Goal: Task Accomplishment & Management: Complete application form

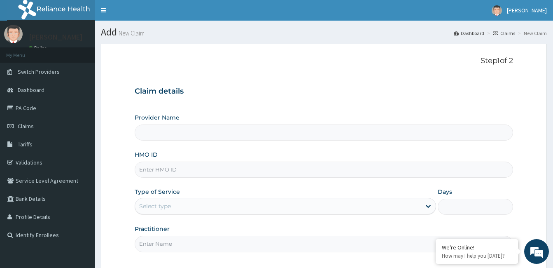
click at [266, 129] on input "Provider Name" at bounding box center [324, 132] width 378 height 16
click at [219, 168] on input "HMO ID" at bounding box center [324, 169] width 378 height 16
type input "aiv/10031/c"
click at [219, 202] on div "Select type" at bounding box center [278, 205] width 286 height 13
click at [342, 62] on p "Step 1 of 2" at bounding box center [324, 60] width 378 height 9
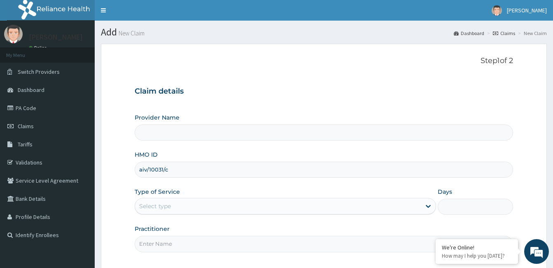
click at [342, 62] on p "Step 1 of 2" at bounding box center [324, 60] width 378 height 9
click at [259, 83] on div "Claim details Provider Name HMO ID aiv/10031/c Type of Service Select type Days…" at bounding box center [324, 165] width 378 height 173
click at [228, 136] on input "Provider Name" at bounding box center [324, 132] width 378 height 16
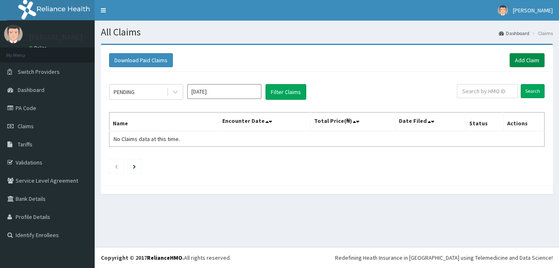
click at [514, 56] on link "Add Claim" at bounding box center [527, 60] width 35 height 14
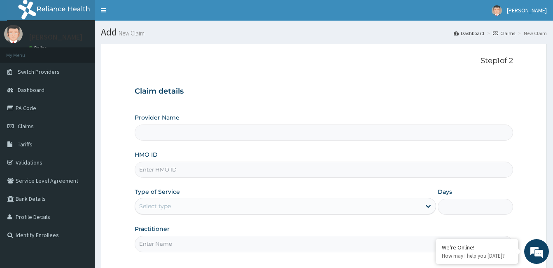
type input "[GEOGRAPHIC_DATA]"
click at [347, 164] on input "HMO ID" at bounding box center [324, 169] width 378 height 16
type input "aiv/10031/c"
click at [310, 209] on div "Select type" at bounding box center [278, 205] width 286 height 13
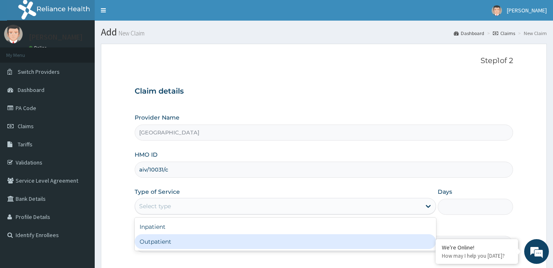
click at [306, 236] on div "Outpatient" at bounding box center [285, 241] width 301 height 15
type input "1"
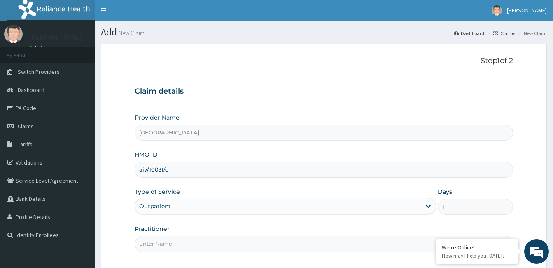
click at [242, 243] on input "Practitioner" at bounding box center [324, 244] width 378 height 16
type input "dr bamidele oluyole"
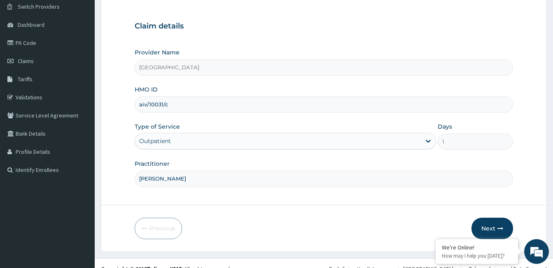
scroll to position [76, 0]
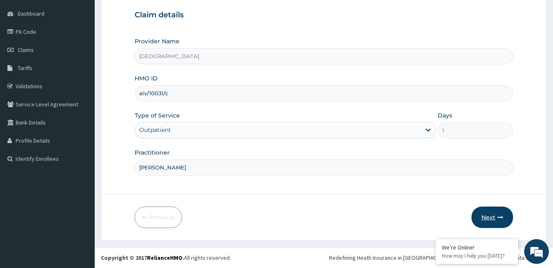
click at [497, 209] on button "Next" at bounding box center [492, 216] width 42 height 21
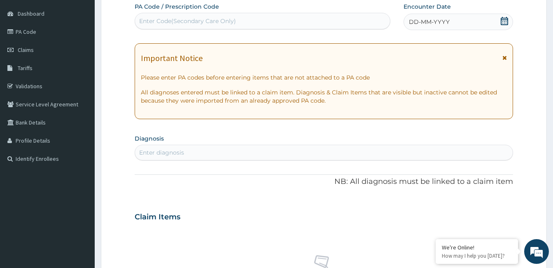
click at [501, 19] on icon at bounding box center [504, 21] width 7 height 8
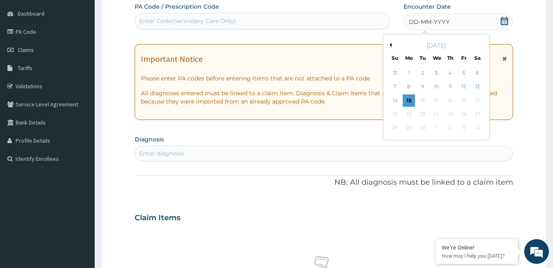
click at [390, 42] on div "September 2025" at bounding box center [436, 45] width 99 height 8
click at [390, 45] on button "Previous Month" at bounding box center [389, 45] width 4 height 4
click at [477, 132] on div "30" at bounding box center [477, 128] width 12 height 12
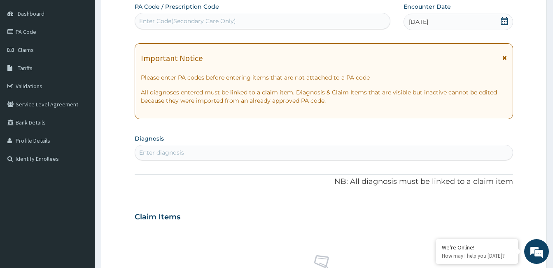
click at [357, 147] on div "Enter diagnosis" at bounding box center [324, 152] width 378 height 13
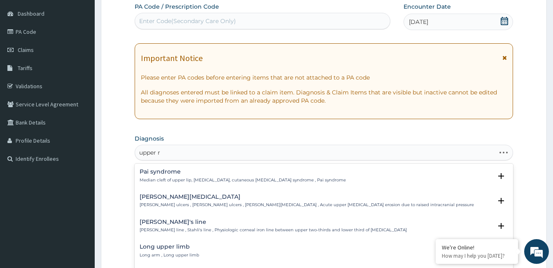
type input "upper re"
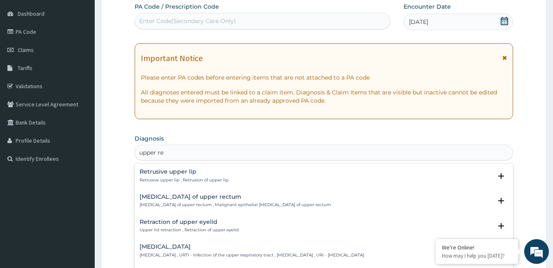
click at [341, 253] on p "Upper respiratory infection , URTI - Infection of the upper respiratory tract ,…" at bounding box center [252, 255] width 224 height 6
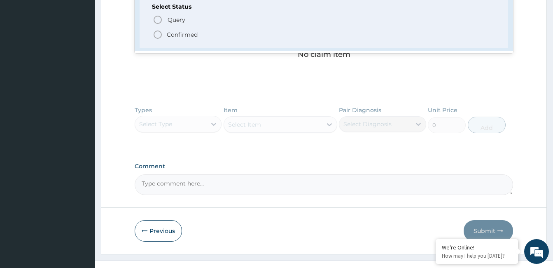
scroll to position [33, 0]
click at [297, 40] on div "Select Status Query Query covers suspected (?), Keep in view (kiv), Ruled out (…" at bounding box center [324, 21] width 369 height 52
click at [297, 33] on span "Confirmed" at bounding box center [324, 34] width 343 height 10
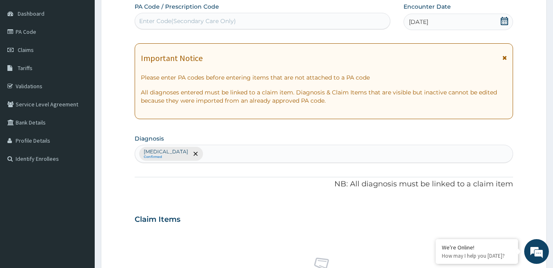
scroll to position [310, 0]
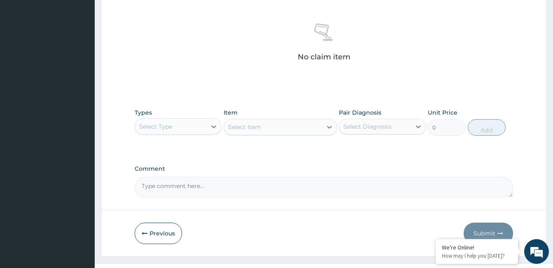
click at [169, 122] on div "Select Type" at bounding box center [155, 126] width 33 height 8
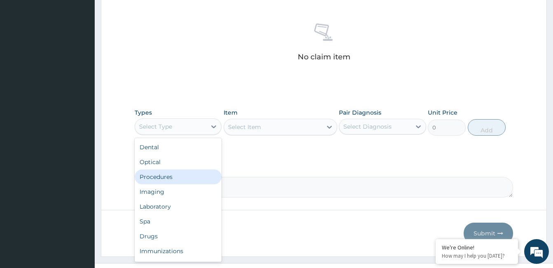
click at [172, 177] on div "Procedures" at bounding box center [178, 176] width 87 height 15
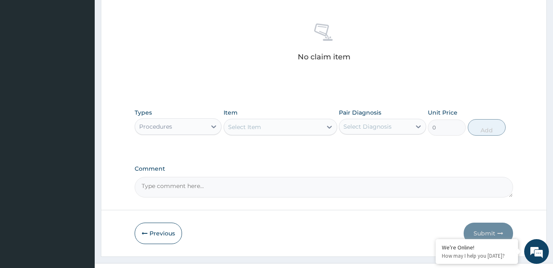
click at [261, 121] on div "Select Item" at bounding box center [273, 126] width 98 height 13
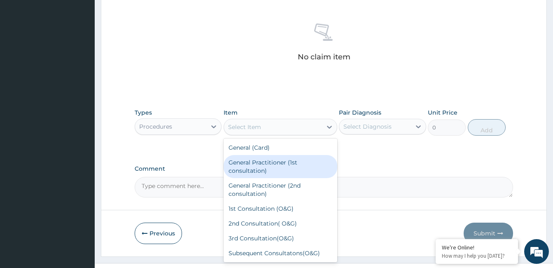
click at [261, 172] on div "General Practitioner (1st consultation)" at bounding box center [281, 166] width 114 height 23
type input "1500"
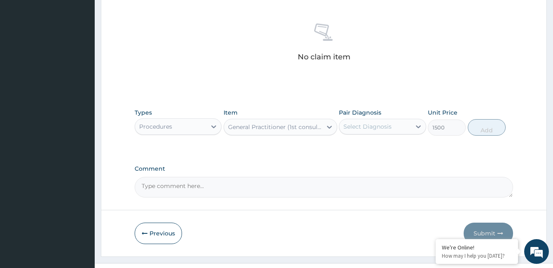
click at [383, 119] on div "Select Diagnosis" at bounding box center [382, 127] width 87 height 16
click at [379, 143] on label "Upper respiratory infection" at bounding box center [377, 146] width 51 height 8
checkbox input "true"
click at [481, 124] on button "Add" at bounding box center [487, 127] width 38 height 16
type input "0"
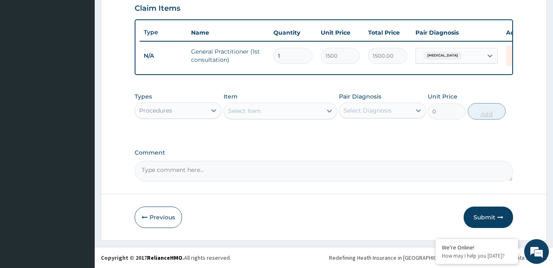
scroll to position [293, 0]
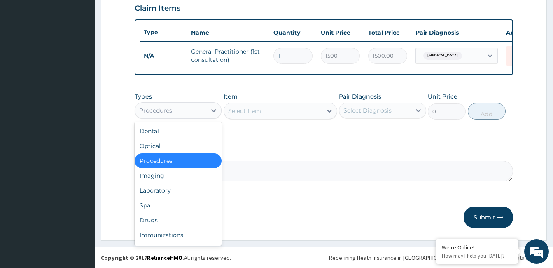
click at [178, 112] on div "Procedures" at bounding box center [170, 110] width 71 height 13
click at [138, 218] on div "Drugs" at bounding box center [178, 219] width 87 height 15
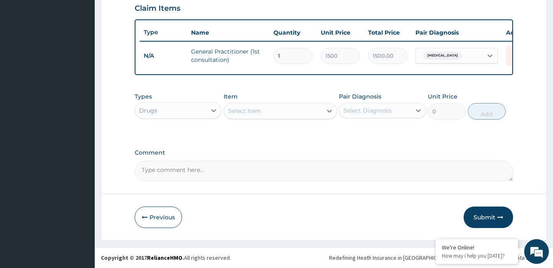
click at [264, 105] on div "Select Item" at bounding box center [273, 110] width 98 height 13
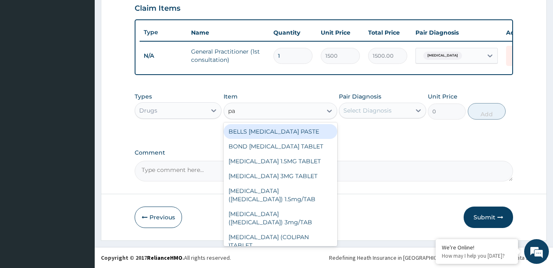
type input "par"
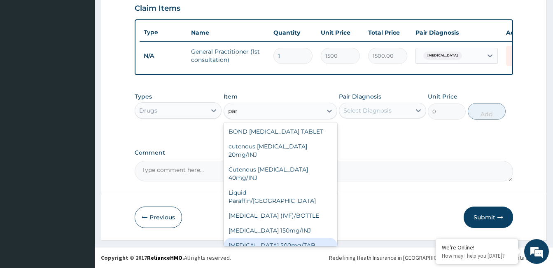
click at [269, 238] on div "PARACETAMOL 500mg/TAB" at bounding box center [281, 245] width 114 height 15
type input "5.25"
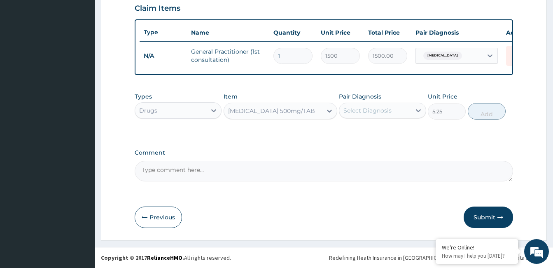
click at [362, 112] on div "Select Diagnosis" at bounding box center [367, 110] width 48 height 8
click at [360, 132] on label "Upper respiratory infection" at bounding box center [377, 130] width 51 height 8
checkbox input "true"
click at [499, 102] on div "Types Drugs Item PARACETAMOL 500mg/TAB Pair Diagnosis Upper respiratory infecti…" at bounding box center [324, 105] width 378 height 35
click at [494, 104] on button "Add" at bounding box center [487, 111] width 38 height 16
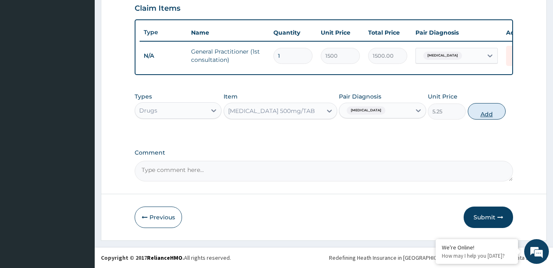
type input "0"
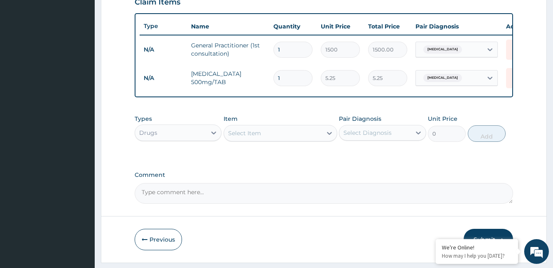
type input "18"
type input "94.50"
type input "18"
click at [298, 138] on div "Select Item" at bounding box center [273, 132] width 98 height 13
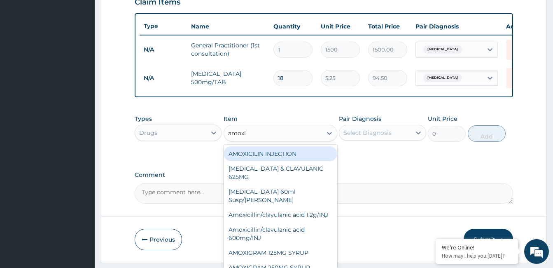
type input "amoxil"
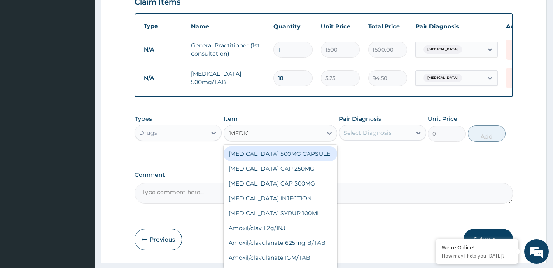
click at [288, 161] on div "AMOXIL 500MG CAPSULE" at bounding box center [281, 153] width 114 height 15
type input "63"
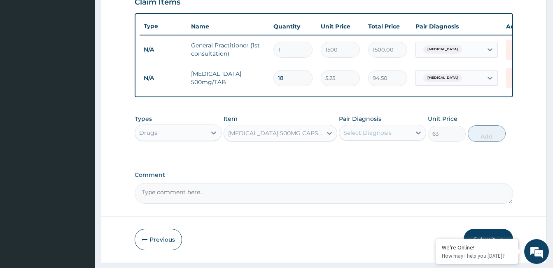
click at [350, 135] on div "Select Diagnosis" at bounding box center [367, 132] width 48 height 8
click at [355, 157] on label "Upper respiratory infection" at bounding box center [377, 153] width 51 height 8
checkbox input "true"
click at [476, 137] on button "Add" at bounding box center [487, 133] width 38 height 16
type input "0"
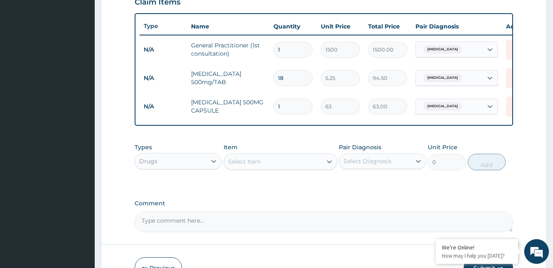
click at [294, 162] on div "Select Item" at bounding box center [273, 161] width 98 height 13
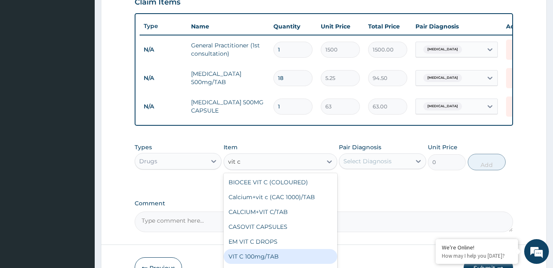
type input "vit c"
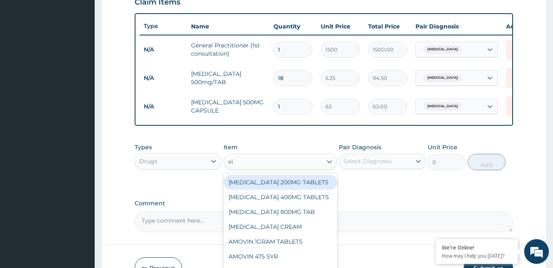
type input "vit"
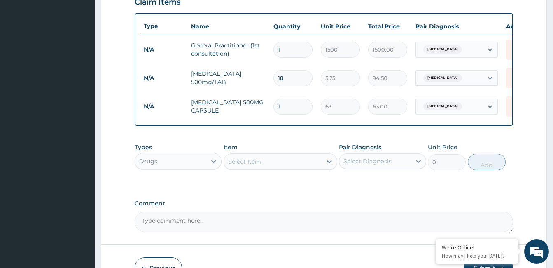
drag, startPoint x: 247, startPoint y: 170, endPoint x: 232, endPoint y: 220, distance: 52.0
click at [232, 220] on div "PA Code / Prescription Code Enter Code(Secondary Care Only) Encounter Date 30-0…" at bounding box center [324, 8] width 378 height 446
click at [244, 163] on div "Select Item" at bounding box center [244, 161] width 33 height 8
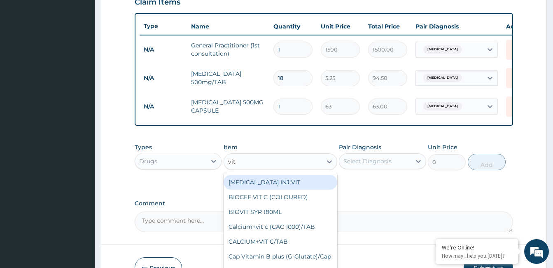
type input "vit c"
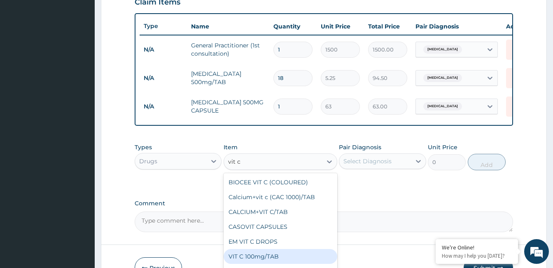
click at [252, 264] on div "VIT C 100mg/TAB" at bounding box center [281, 256] width 114 height 15
type input "4.2"
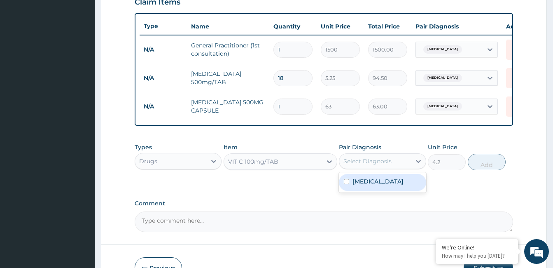
click at [374, 165] on div "Select Diagnosis" at bounding box center [367, 161] width 48 height 8
click at [383, 185] on label "Upper respiratory infection" at bounding box center [377, 181] width 51 height 8
checkbox input "true"
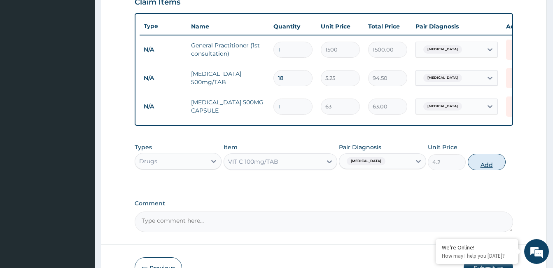
click at [472, 163] on button "Add" at bounding box center [487, 162] width 38 height 16
type input "0"
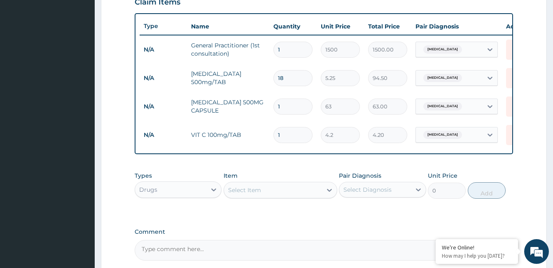
click at [301, 194] on div "Select Item" at bounding box center [273, 189] width 98 height 13
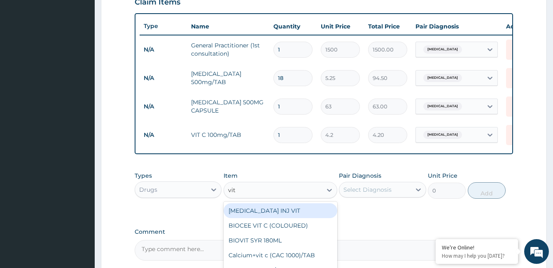
type input "vit b"
click at [311, 214] on div "VIT B.co/TAB" at bounding box center [281, 210] width 114 height 15
type input "13.12"
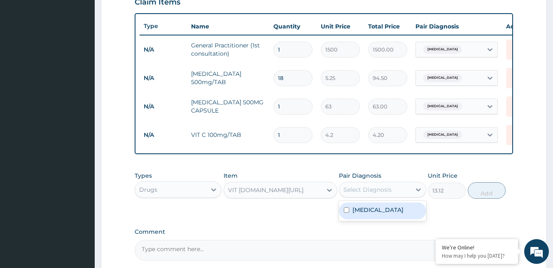
click at [371, 192] on div "Select Diagnosis" at bounding box center [367, 189] width 48 height 8
click at [377, 214] on label "Upper respiratory infection" at bounding box center [377, 209] width 51 height 8
checkbox input "true"
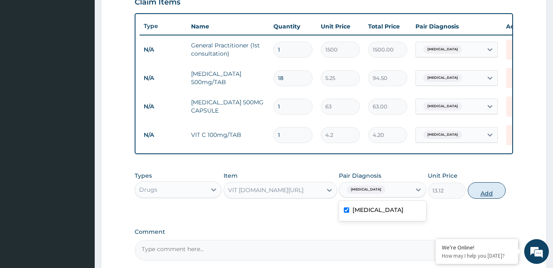
click at [489, 193] on button "Add" at bounding box center [487, 190] width 38 height 16
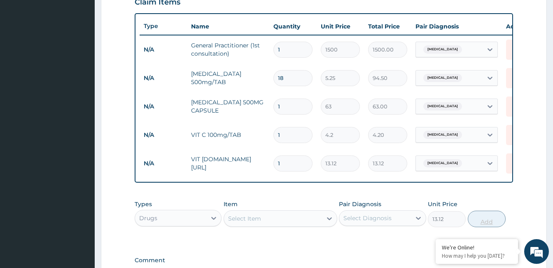
type input "0"
type input "14"
type input "183.68"
type input "1"
type input "13.12"
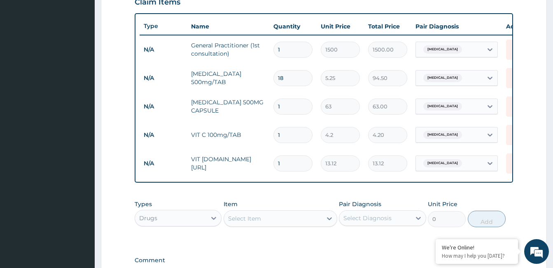
type input "15"
type input "196.80"
type input "15"
click at [291, 138] on input "1" at bounding box center [292, 135] width 39 height 16
type input "15"
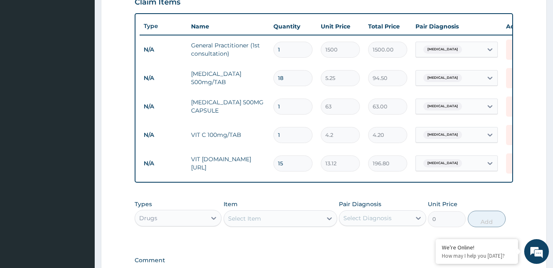
type input "63.00"
type input "150"
type input "630.00"
type input "15"
type input "63.00"
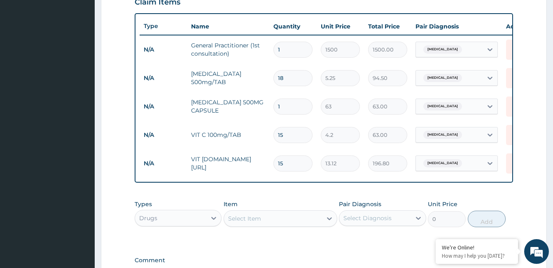
type input "150"
type input "630.00"
type input "15"
type input "63.00"
type input "15"
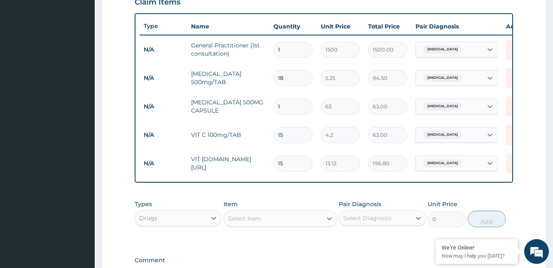
click at [288, 102] on input "1" at bounding box center [292, 106] width 39 height 16
type input "10"
type input "630.00"
type input "1"
type input "63.00"
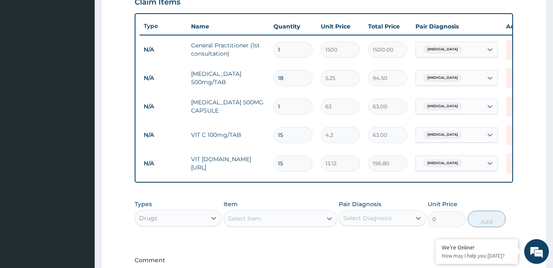
type input "0.00"
type input "2"
type input "126.00"
type input "20"
type input "1260.00"
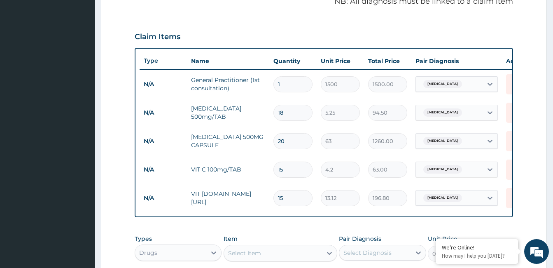
scroll to position [407, 0]
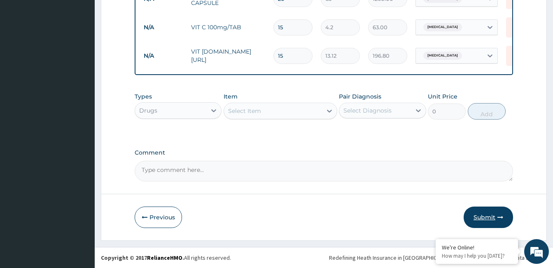
type input "20"
click at [488, 213] on button "Submit" at bounding box center [488, 216] width 49 height 21
